Goal: Information Seeking & Learning: Learn about a topic

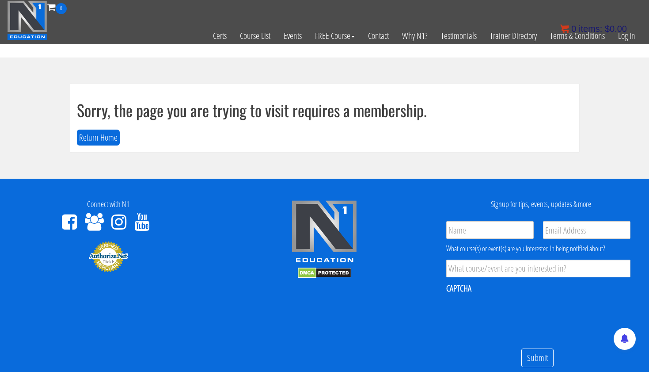
click at [627, 30] on bdi "$ 0.00" at bounding box center [616, 29] width 22 height 10
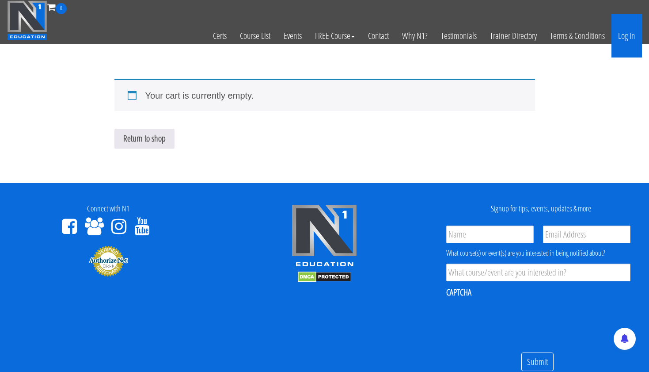
click at [625, 34] on div "0 items: $ 0.00" at bounding box center [593, 28] width 67 height 13
click at [617, 42] on link "Log In" at bounding box center [627, 35] width 30 height 43
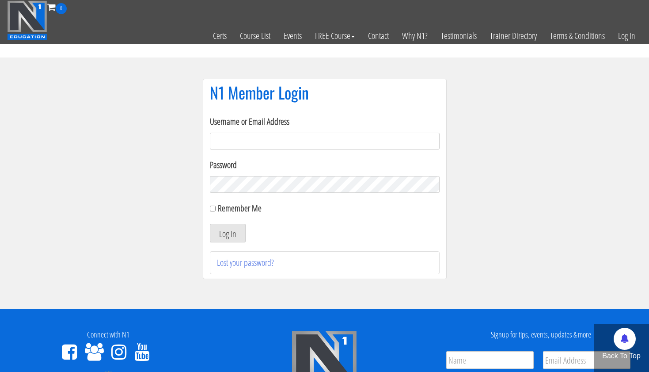
type input "tpweimar@me.com"
click at [227, 233] on button "Log In" at bounding box center [228, 233] width 36 height 19
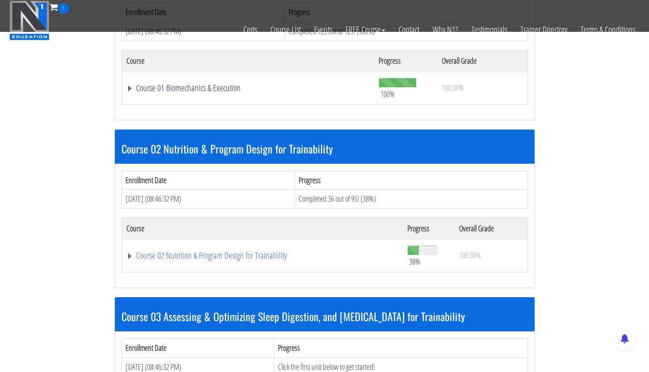
scroll to position [348, 0]
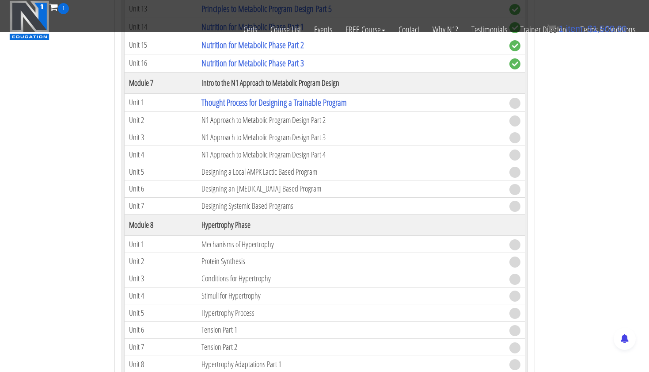
scroll to position [1309, 0]
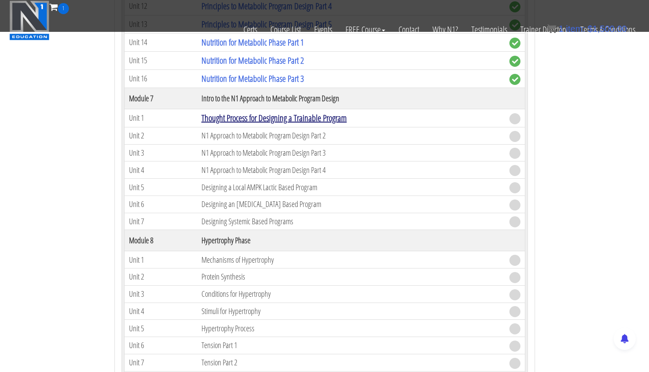
click at [347, 116] on link "Thought Process for Designing a Trainable Program" at bounding box center [273, 118] width 145 height 12
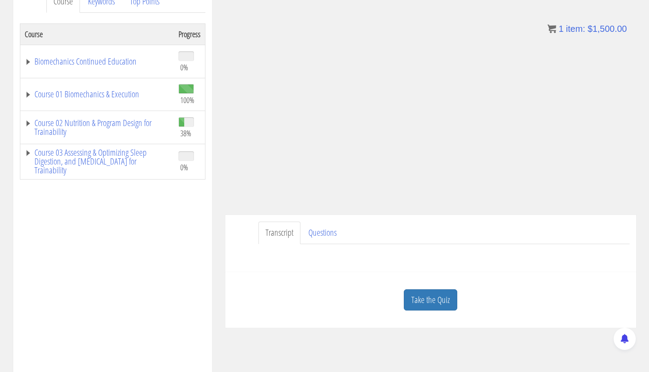
scroll to position [137, 0]
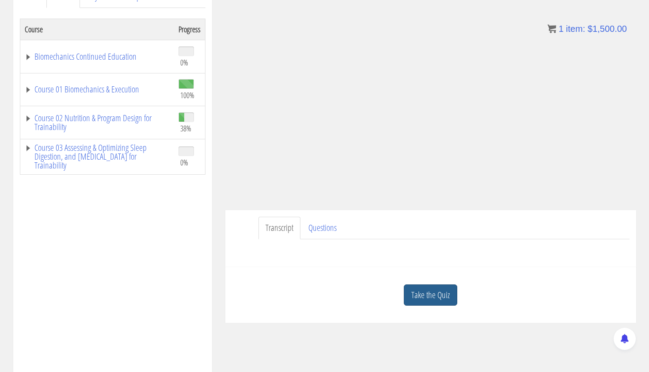
click at [444, 291] on link "Take the Quiz" at bounding box center [430, 295] width 53 height 22
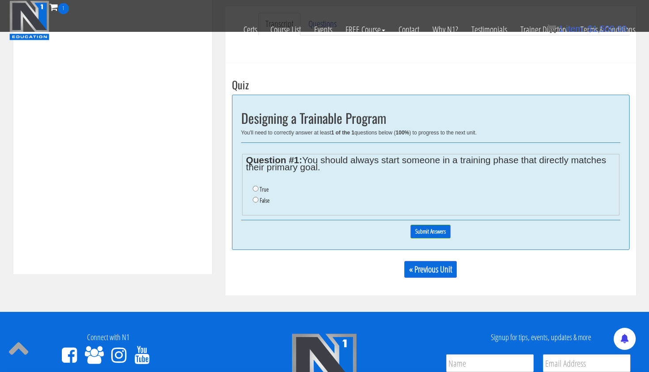
scroll to position [302, 0]
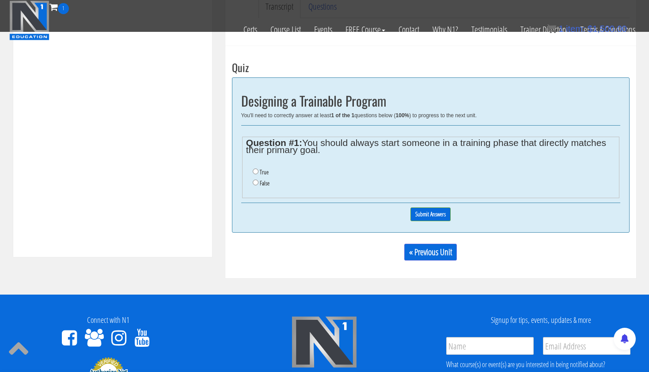
click at [256, 180] on input "False" at bounding box center [256, 182] width 6 height 6
radio input "true"
click at [424, 207] on input "Submit Answers" at bounding box center [431, 214] width 40 height 14
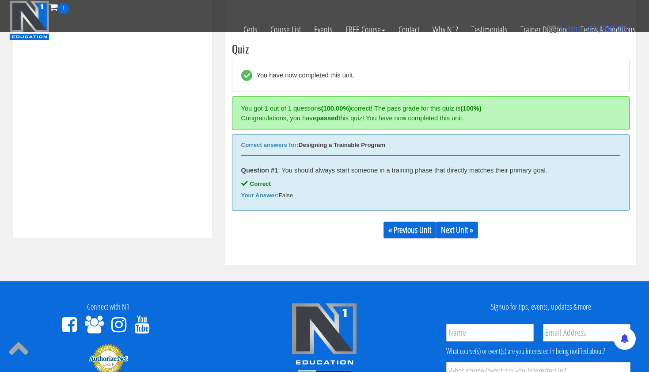
scroll to position [335, 0]
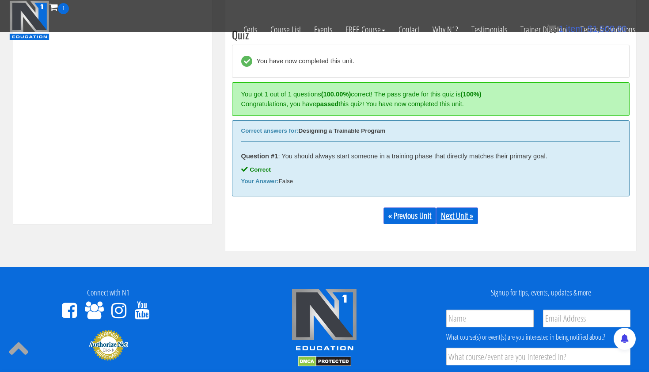
click at [453, 215] on link "Next Unit »" at bounding box center [457, 215] width 42 height 17
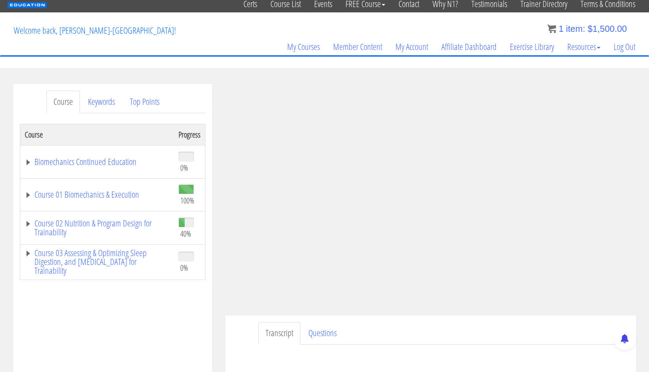
scroll to position [33, 0]
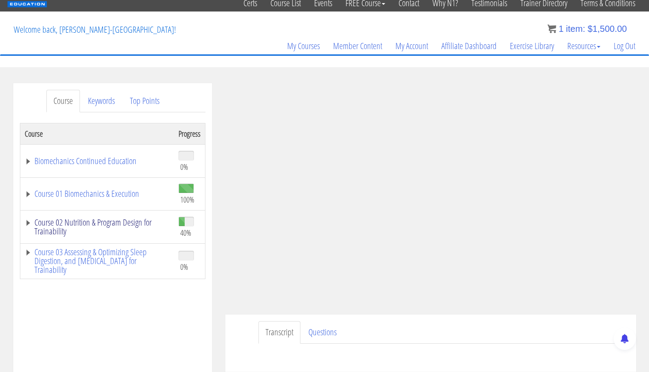
click at [130, 224] on link "Course 02 Nutrition & Program Design for Trainability" at bounding box center [97, 227] width 145 height 18
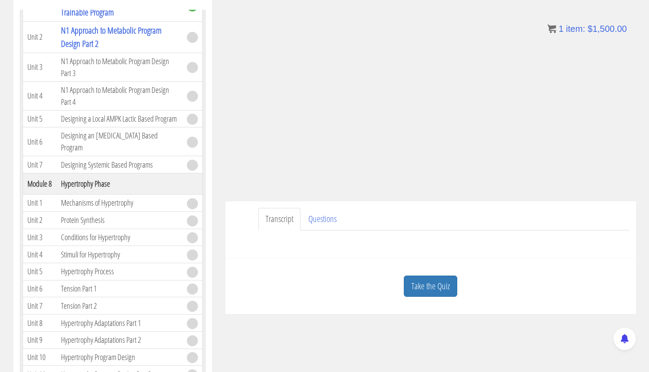
scroll to position [169, 0]
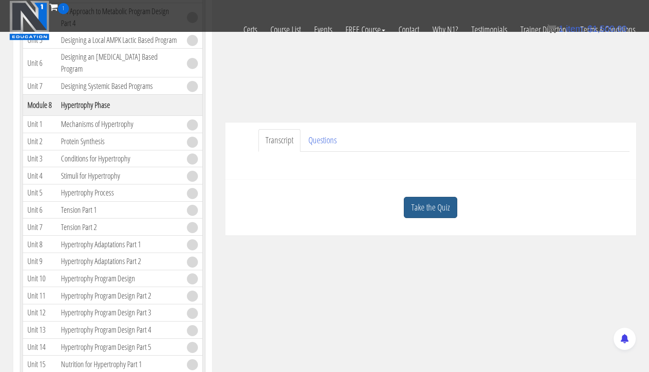
click at [430, 209] on link "Take the Quiz" at bounding box center [430, 208] width 53 height 22
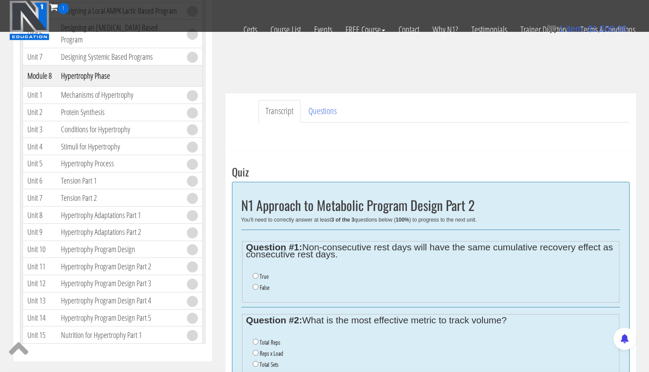
scroll to position [207, 0]
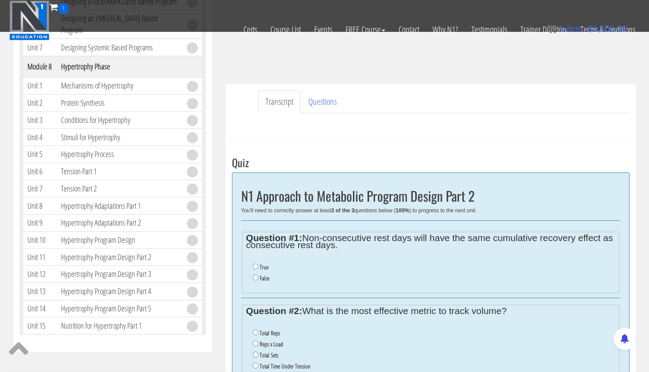
click at [255, 275] on input "False" at bounding box center [256, 277] width 6 height 6
radio input "true"
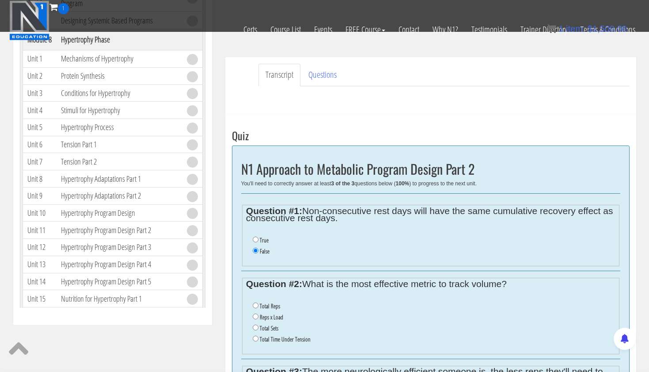
scroll to position [234, 0]
click at [255, 335] on input "Total Time Under Tension" at bounding box center [256, 338] width 6 height 6
radio input "true"
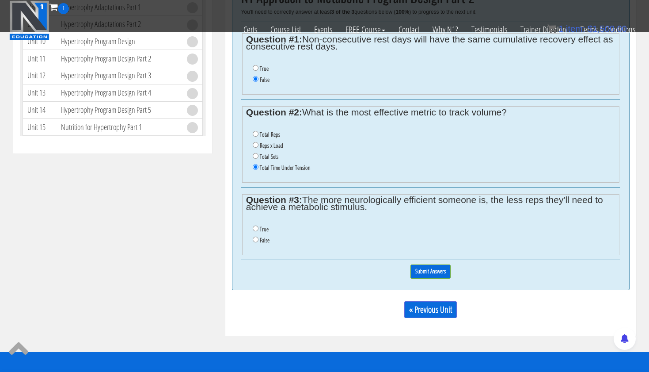
scroll to position [411, 0]
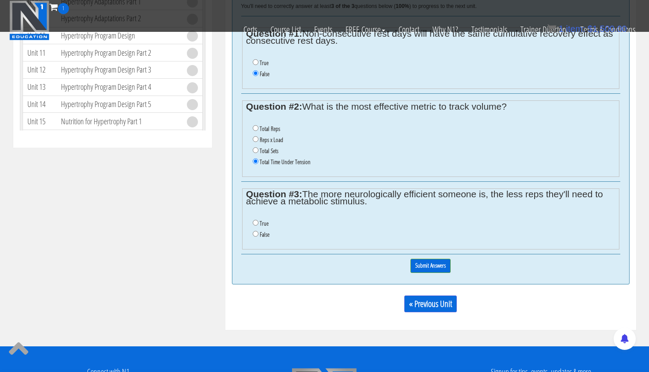
click at [255, 220] on input "True" at bounding box center [256, 223] width 6 height 6
radio input "true"
click at [430, 258] on input "Submit Answers" at bounding box center [431, 265] width 40 height 14
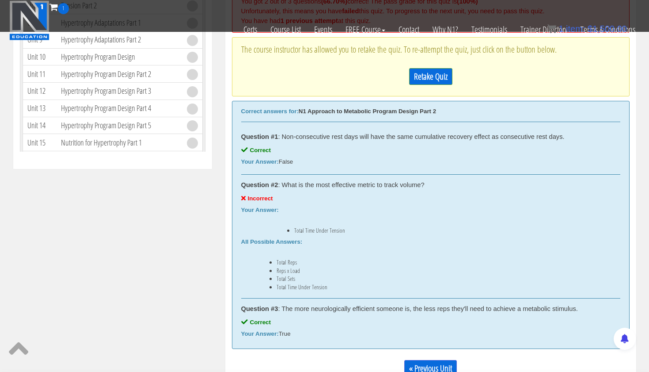
scroll to position [384, 0]
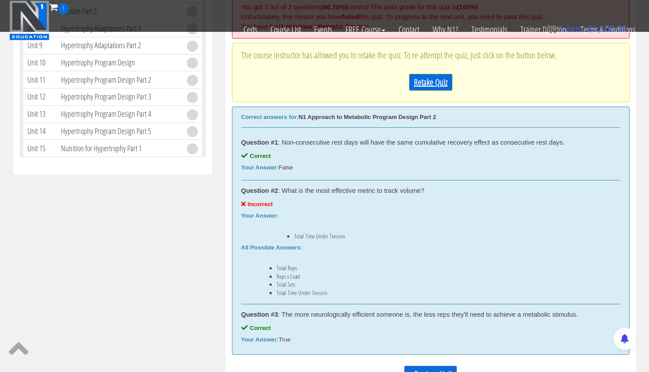
click at [428, 81] on link "Retake Quiz" at bounding box center [430, 82] width 43 height 17
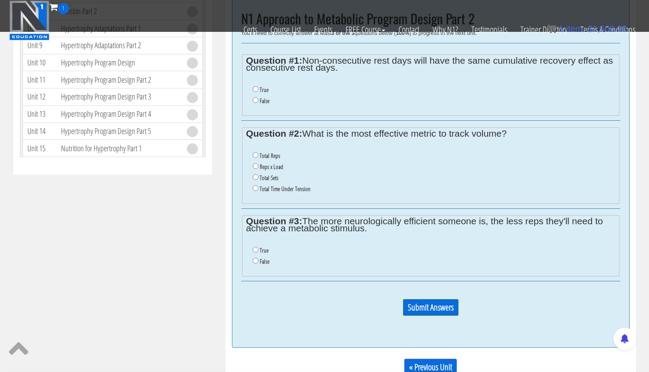
click at [255, 88] on input "True" at bounding box center [256, 89] width 6 height 6
radio input "true"
click at [254, 258] on input "False" at bounding box center [256, 261] width 6 height 6
radio input "true"
click at [255, 163] on input "Reps x Load" at bounding box center [256, 166] width 6 height 6
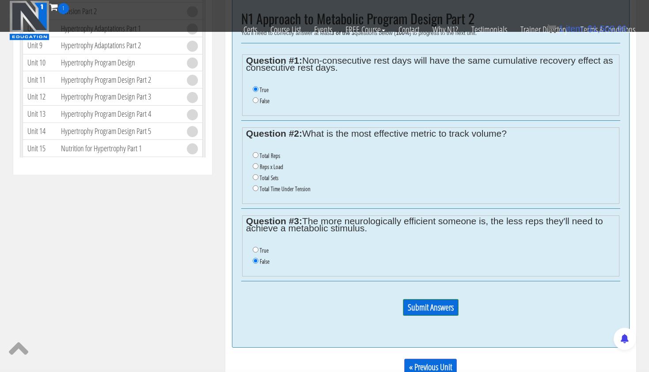
radio input "true"
click at [429, 299] on input "Submit Answers" at bounding box center [431, 307] width 56 height 17
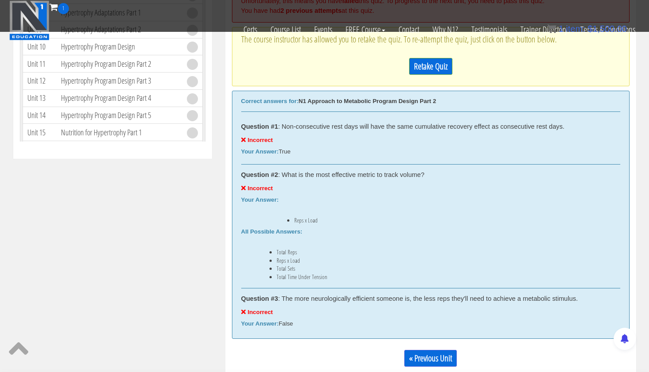
scroll to position [399, 0]
click at [433, 64] on link "Retake Quiz" at bounding box center [430, 67] width 43 height 17
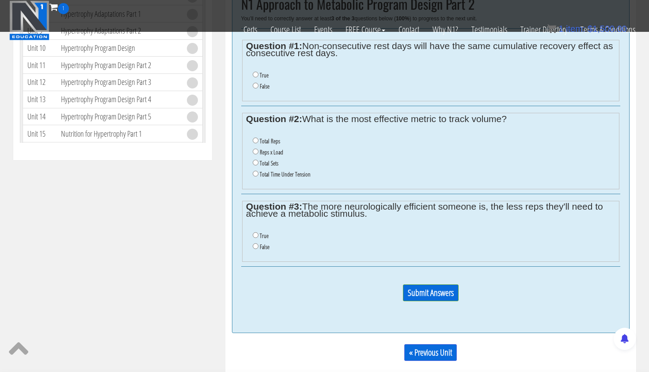
click at [254, 84] on input "False" at bounding box center [256, 86] width 6 height 6
radio input "true"
click at [255, 232] on input "True" at bounding box center [256, 235] width 6 height 6
radio input "true"
click at [254, 137] on input "Total Reps" at bounding box center [256, 140] width 6 height 6
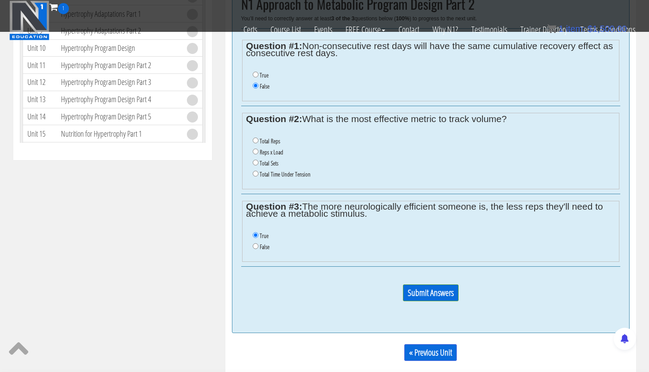
radio input "true"
click at [427, 284] on input "Submit Answers" at bounding box center [431, 292] width 56 height 17
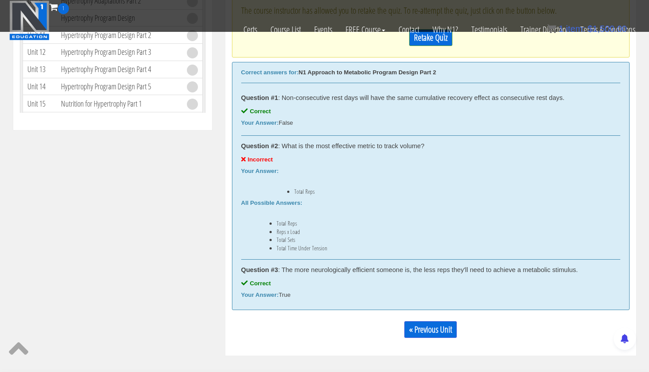
scroll to position [410, 0]
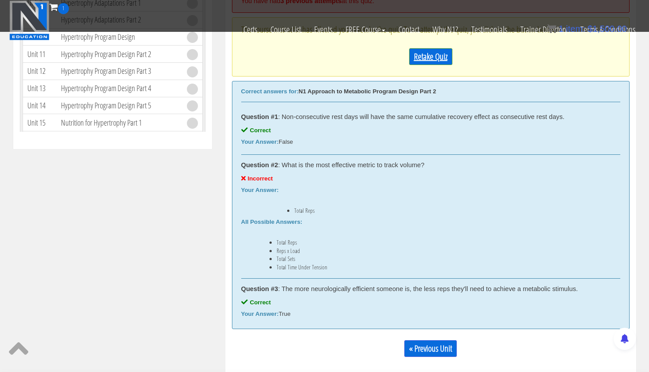
click at [431, 53] on link "Retake Quiz" at bounding box center [430, 56] width 43 height 17
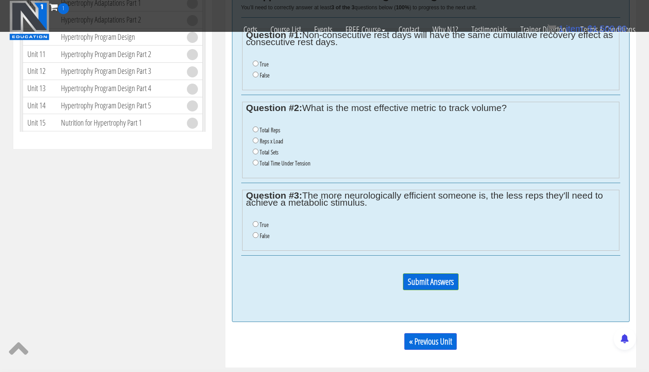
click at [255, 72] on input "False" at bounding box center [256, 75] width 6 height 6
radio input "true"
click at [255, 148] on input "Total Sets" at bounding box center [256, 151] width 6 height 6
radio input "true"
click at [255, 221] on input "True" at bounding box center [256, 224] width 6 height 6
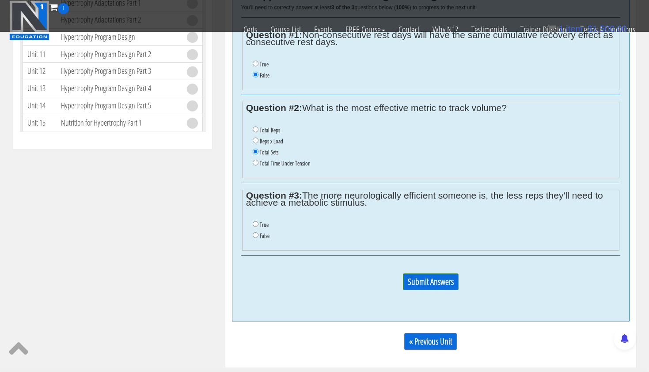
radio input "true"
click at [419, 273] on input "Submit Answers" at bounding box center [431, 281] width 56 height 17
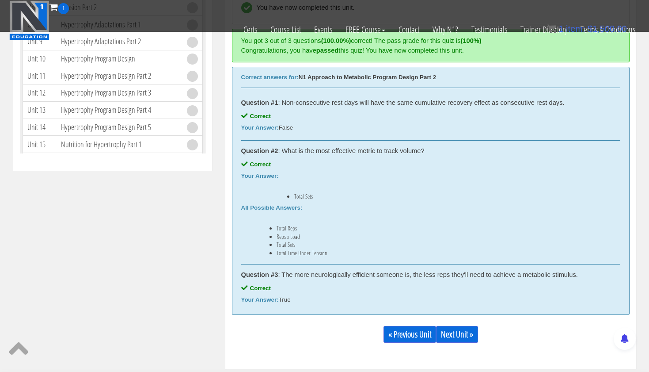
scroll to position [447, 0]
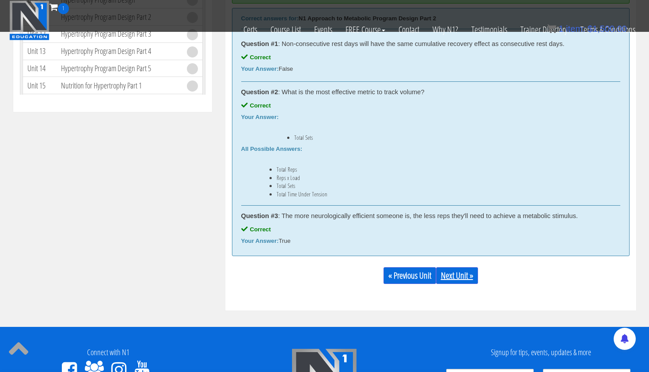
click at [464, 271] on link "Next Unit »" at bounding box center [457, 275] width 42 height 17
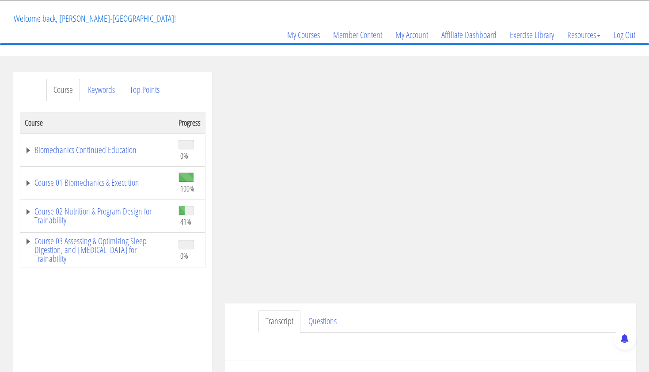
scroll to position [72, 0]
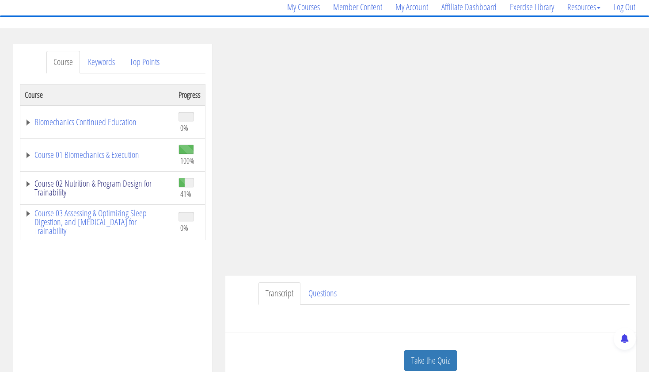
click at [87, 185] on link "Course 02 Nutrition & Program Design for Trainability" at bounding box center [97, 188] width 145 height 18
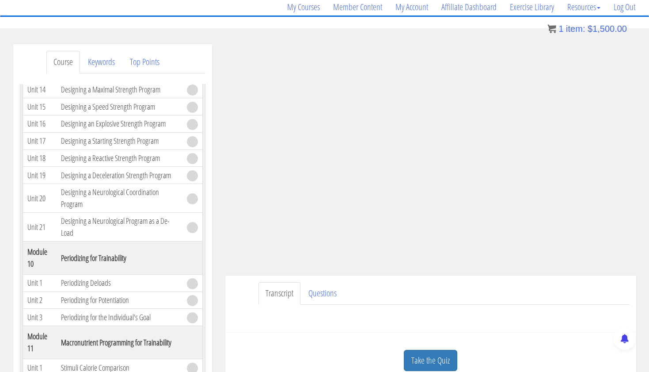
scroll to position [2024, 0]
